Goal: Information Seeking & Learning: Learn about a topic

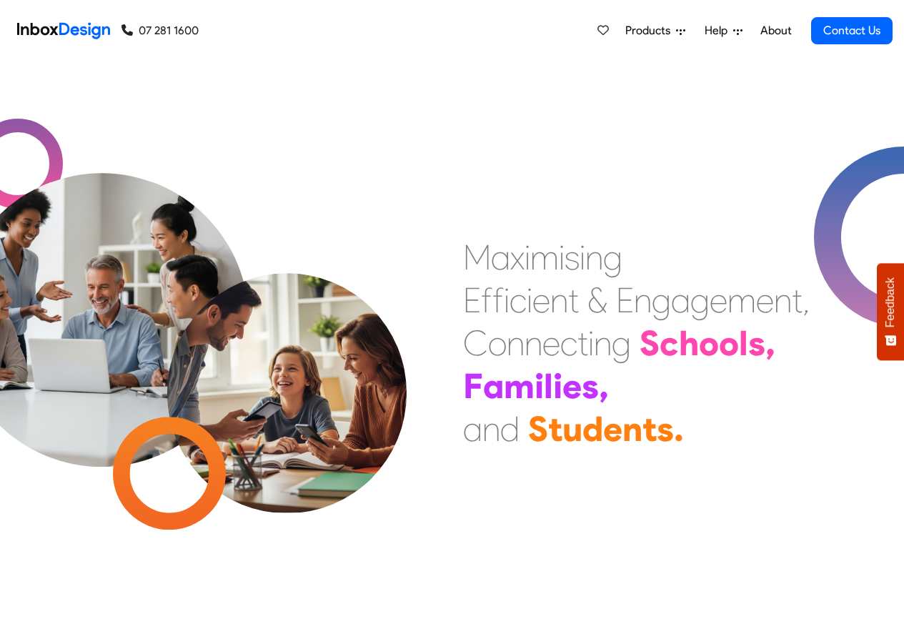
click at [661, 60] on div "Products Mobile APP Pricing Free Webinars & Training Browse all Features Login …" at bounding box center [742, 30] width 302 height 61
click at [638, 32] on span "Products" at bounding box center [651, 30] width 51 height 17
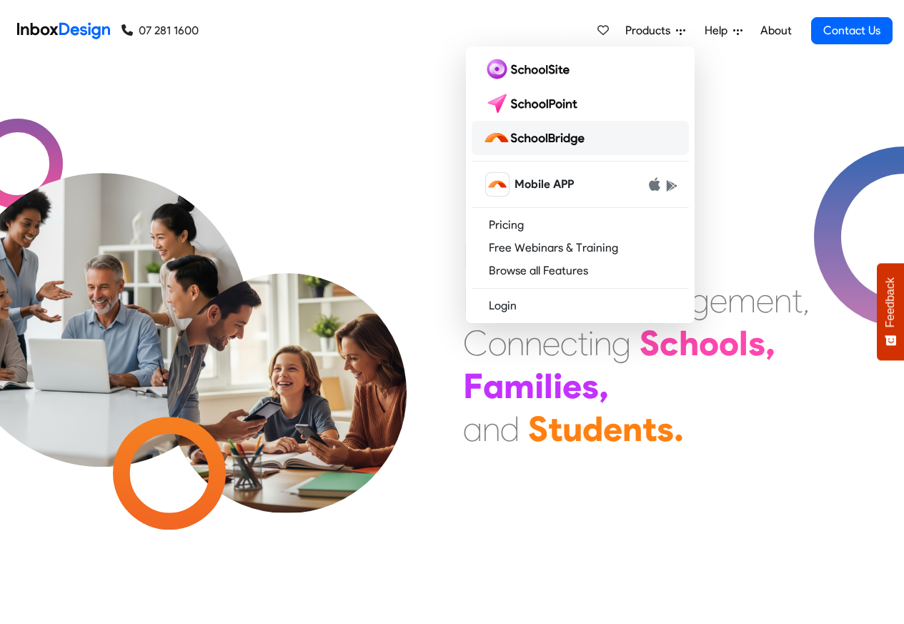
click at [541, 139] on img at bounding box center [536, 138] width 107 height 23
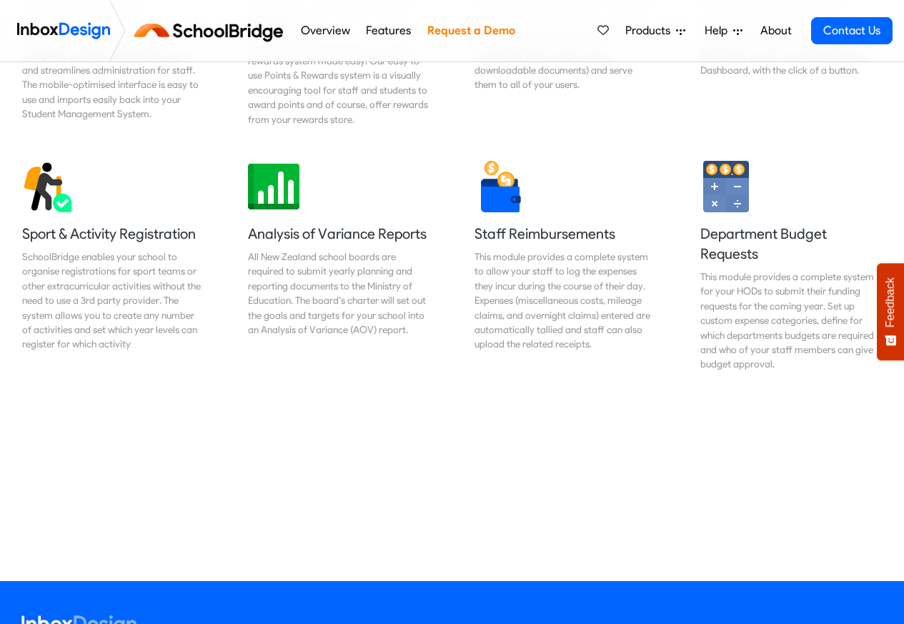
scroll to position [1115, 0]
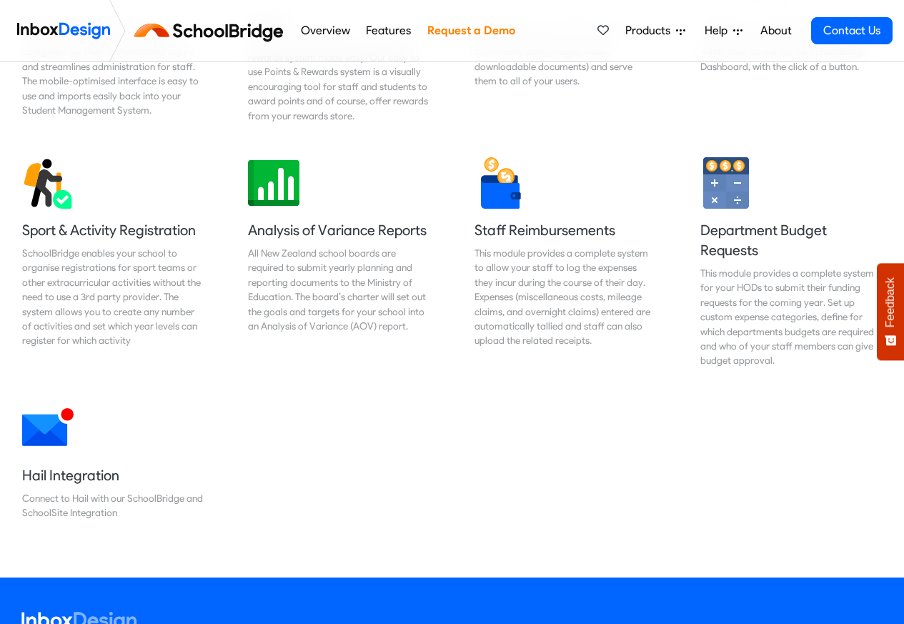
click at [369, 31] on link "Features" at bounding box center [388, 30] width 53 height 29
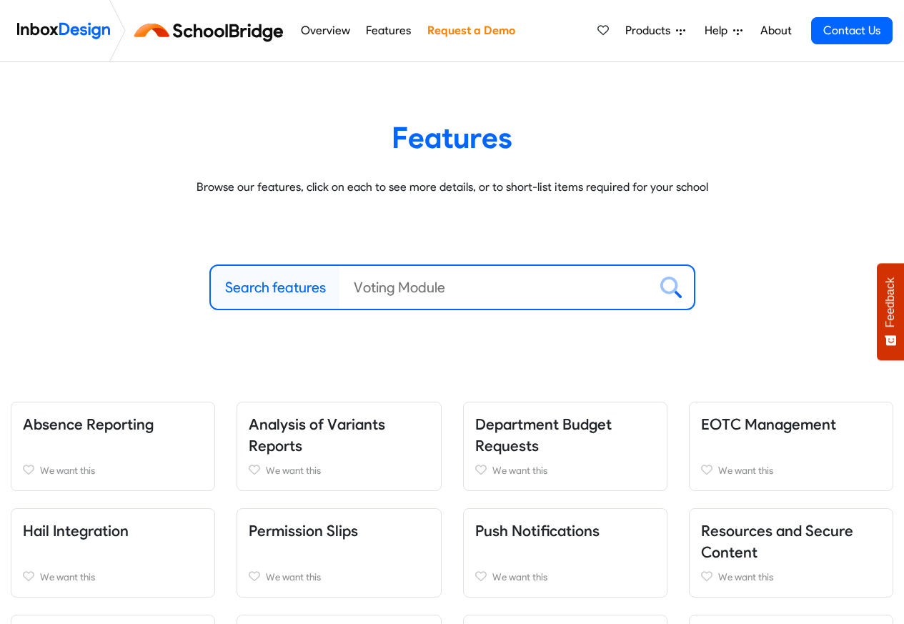
click at [332, 32] on link "Overview" at bounding box center [325, 30] width 57 height 29
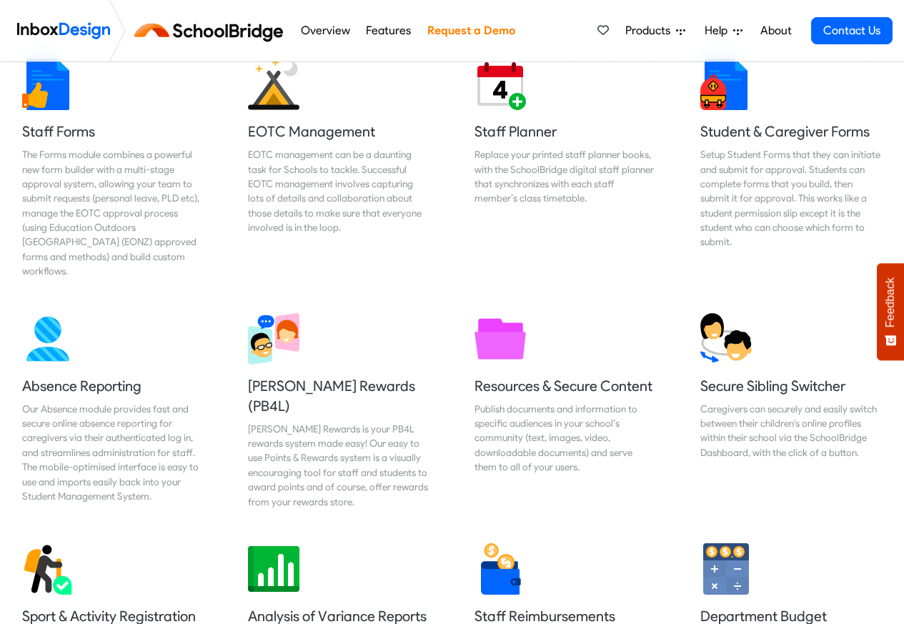
scroll to position [772, 0]
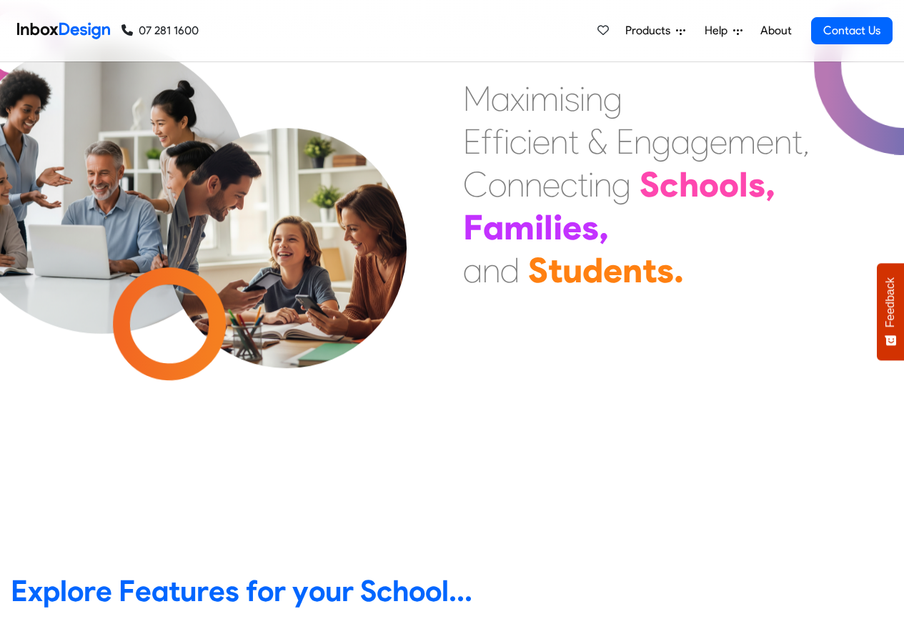
scroll to position [515, 0]
